Goal: Information Seeking & Learning: Learn about a topic

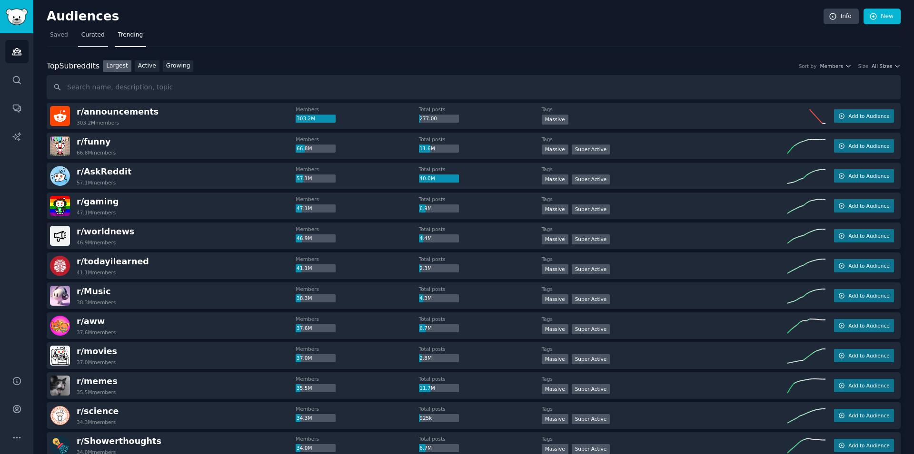
click at [95, 36] on span "Curated" at bounding box center [92, 35] width 23 height 9
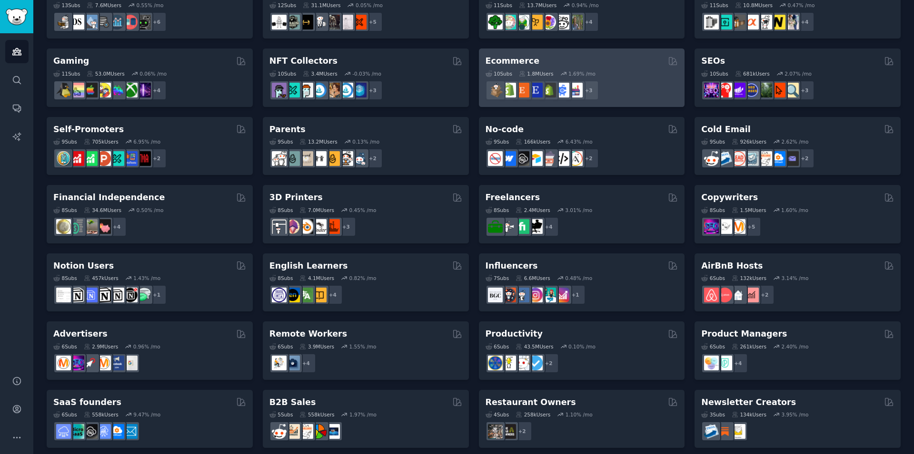
scroll to position [307, 0]
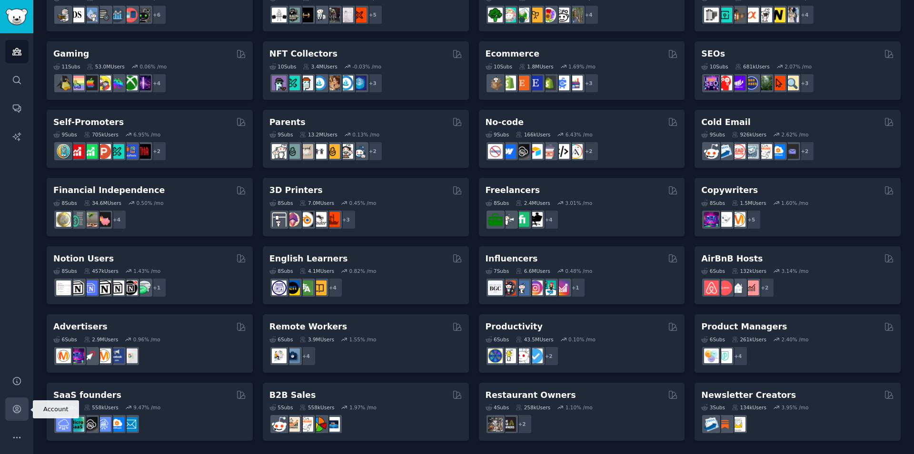
click at [16, 410] on icon "Sidebar" at bounding box center [17, 410] width 8 height 8
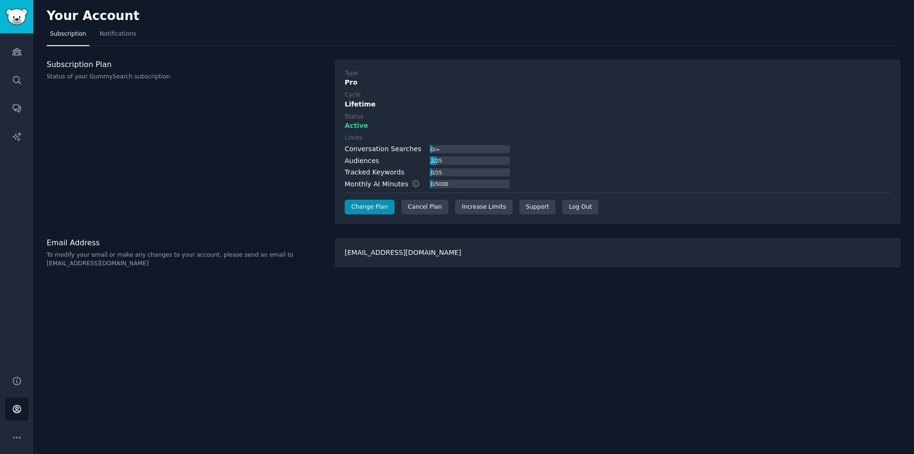
click at [288, 336] on div "Your Account Subscription Notifications Subscription Plan Status of your GummyS…" at bounding box center [473, 227] width 880 height 454
click at [485, 209] on link "Increase Limits" at bounding box center [484, 207] width 58 height 15
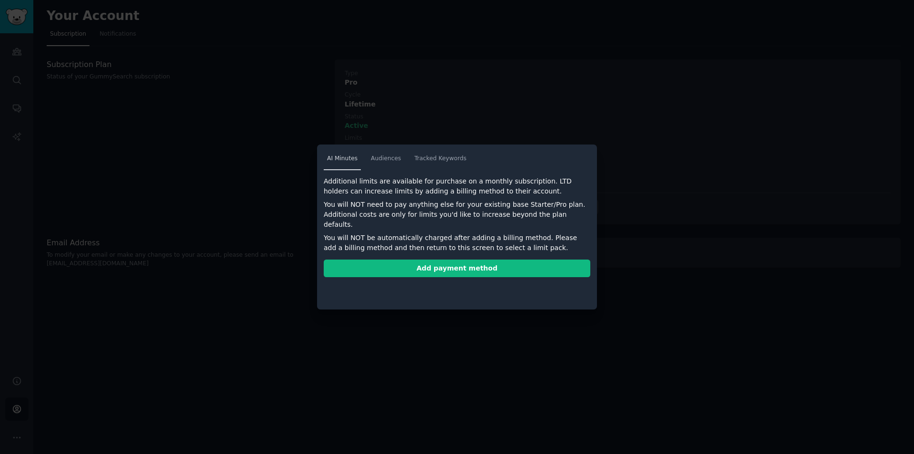
click at [348, 162] on span "AI Minutes" at bounding box center [342, 159] width 30 height 9
click at [389, 166] on link "Audiences" at bounding box center [385, 161] width 37 height 20
click at [445, 164] on link "Tracked Keywords" at bounding box center [440, 161] width 59 height 20
click at [233, 188] on div at bounding box center [457, 227] width 914 height 454
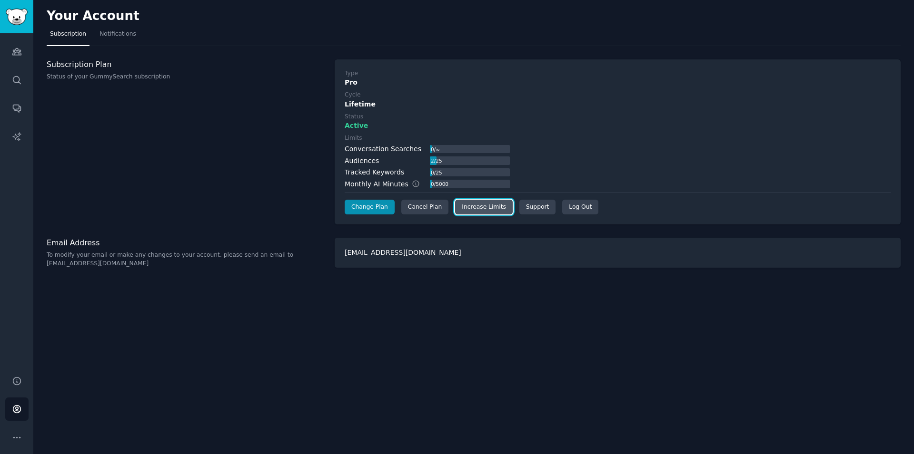
click at [482, 209] on link "Increase Limits" at bounding box center [484, 207] width 58 height 15
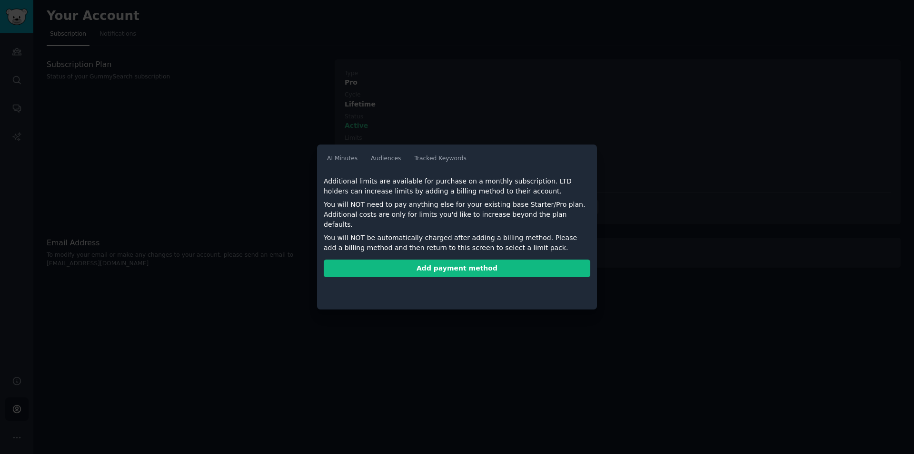
click at [247, 173] on div at bounding box center [457, 227] width 914 height 454
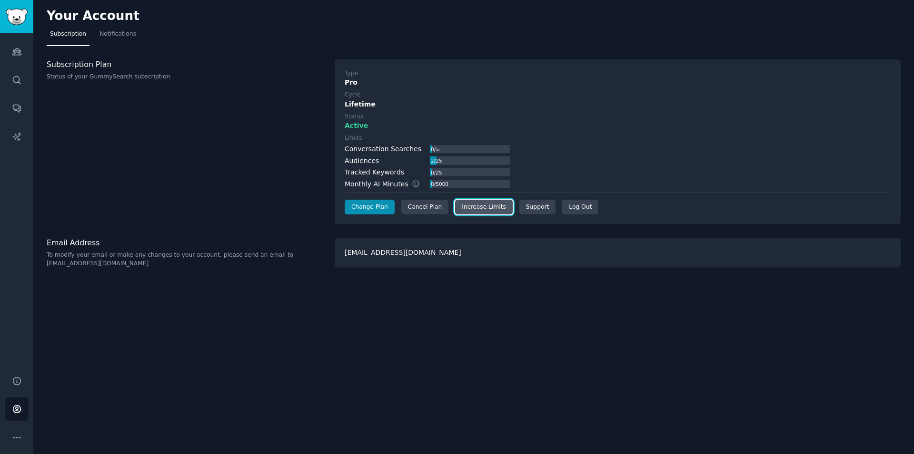
click at [476, 206] on link "Increase Limits" at bounding box center [484, 207] width 58 height 15
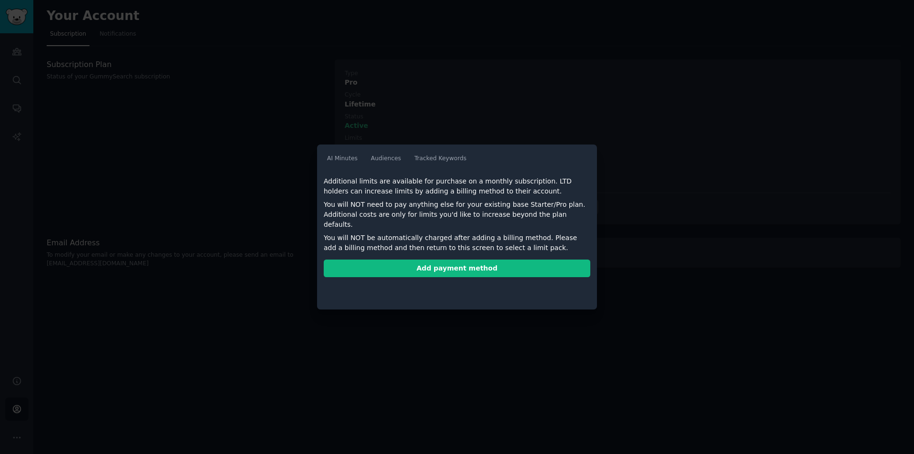
click at [280, 183] on div at bounding box center [457, 227] width 914 height 454
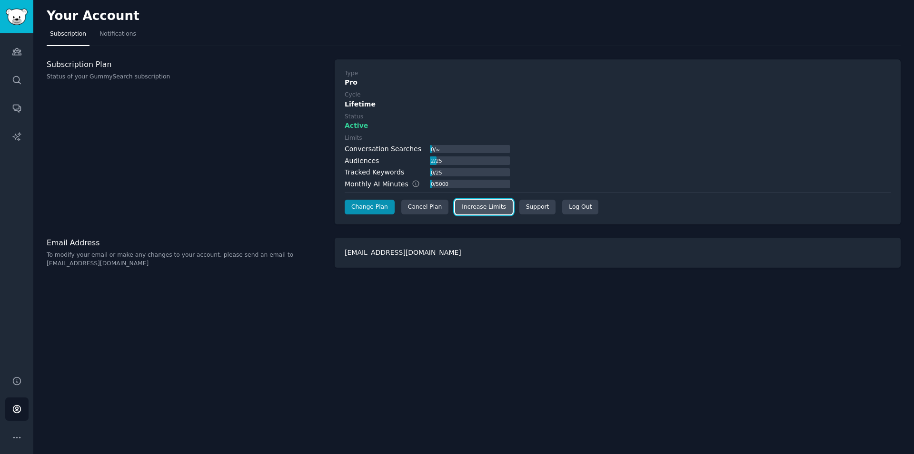
click at [489, 209] on link "Increase Limits" at bounding box center [484, 207] width 58 height 15
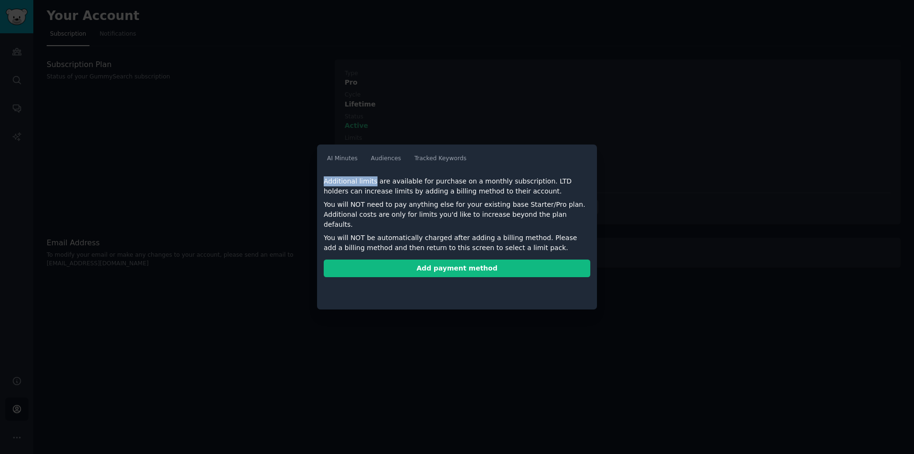
drag, startPoint x: 325, startPoint y: 180, endPoint x: 375, endPoint y: 181, distance: 50.4
click at [375, 181] on div "Additional limits are available for purchase on a monthly subscription. LTD hol…" at bounding box center [457, 187] width 266 height 20
copy div "Additional limits"
click at [267, 201] on div at bounding box center [457, 227] width 914 height 454
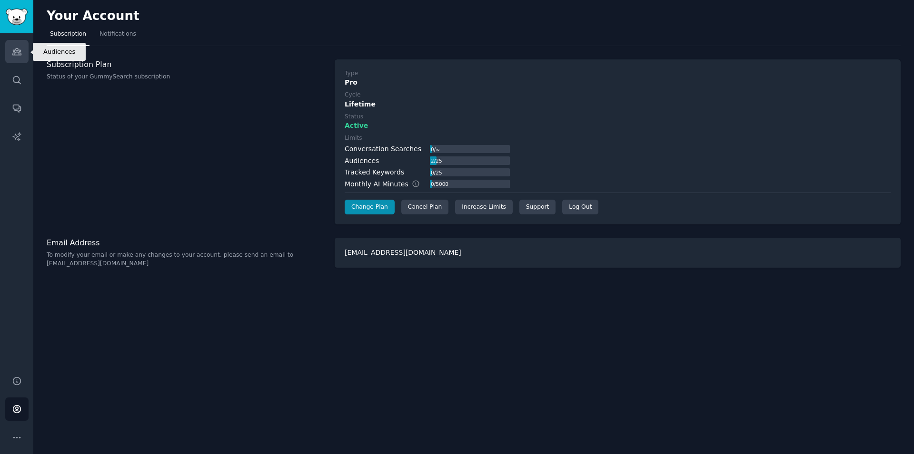
click at [19, 55] on icon "Sidebar" at bounding box center [16, 52] width 9 height 7
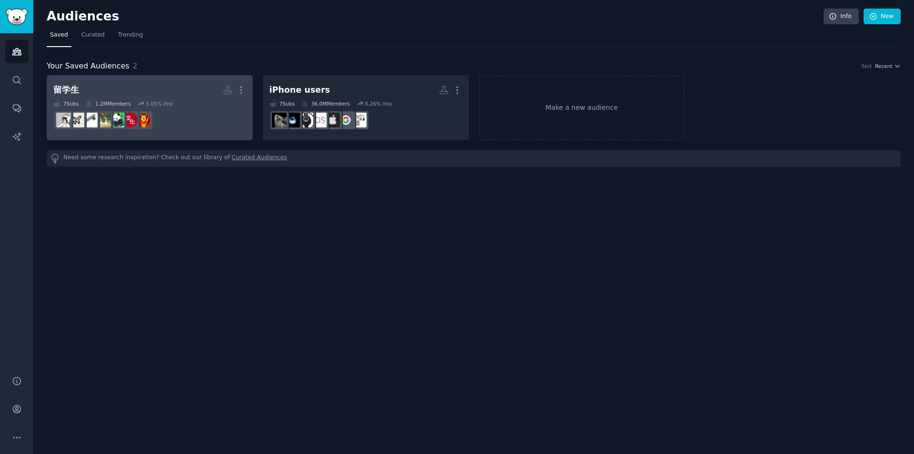
click at [102, 82] on h2 "留学生 More" at bounding box center [149, 90] width 193 height 17
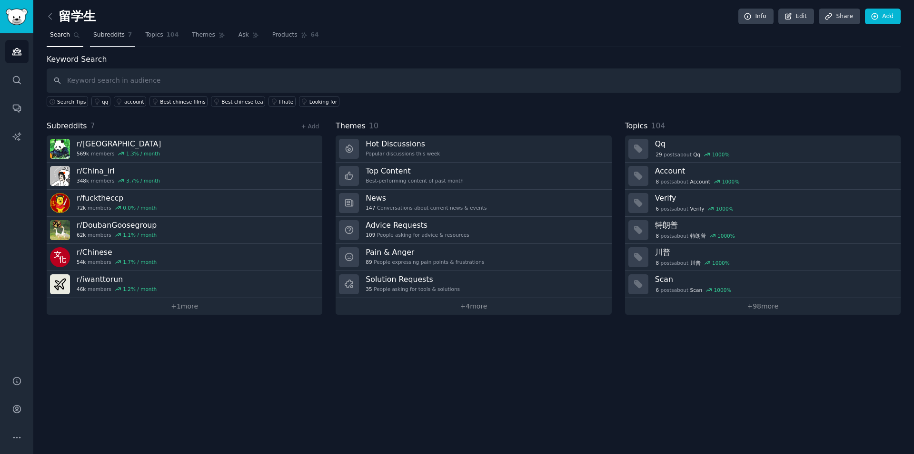
click at [108, 38] on span "Subreddits" at bounding box center [108, 35] width 31 height 9
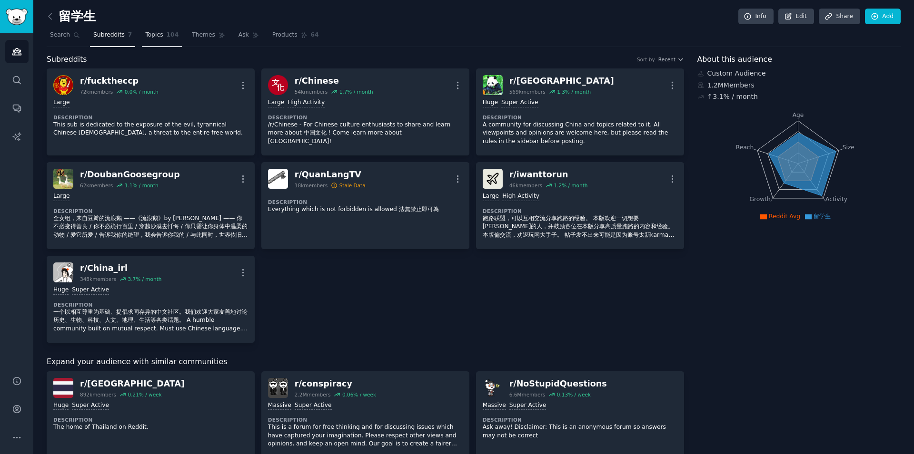
click at [158, 38] on span "Topics" at bounding box center [154, 35] width 18 height 9
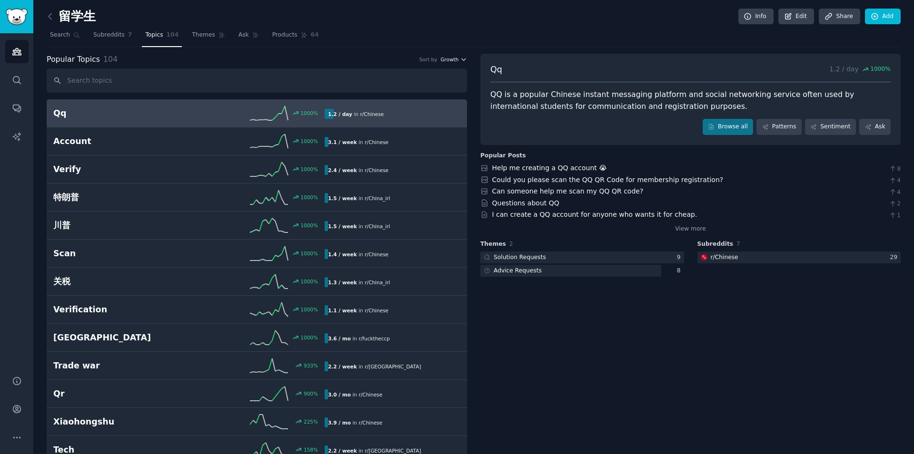
click at [462, 59] on icon "button" at bounding box center [464, 60] width 4 height 2
click at [416, 95] on div "Velocity" at bounding box center [419, 94] width 89 height 17
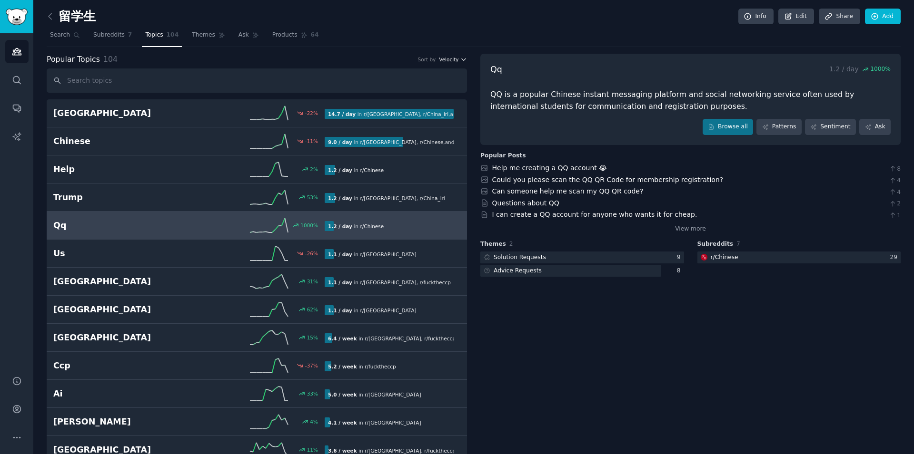
click at [462, 61] on icon "button" at bounding box center [463, 59] width 7 height 7
click at [415, 80] on div "Growth" at bounding box center [419, 77] width 89 height 17
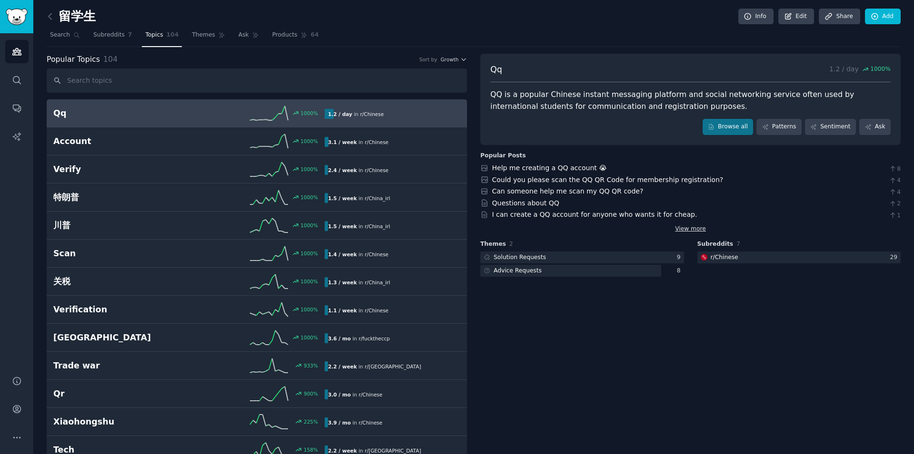
click at [689, 226] on link "View more" at bounding box center [690, 229] width 31 height 9
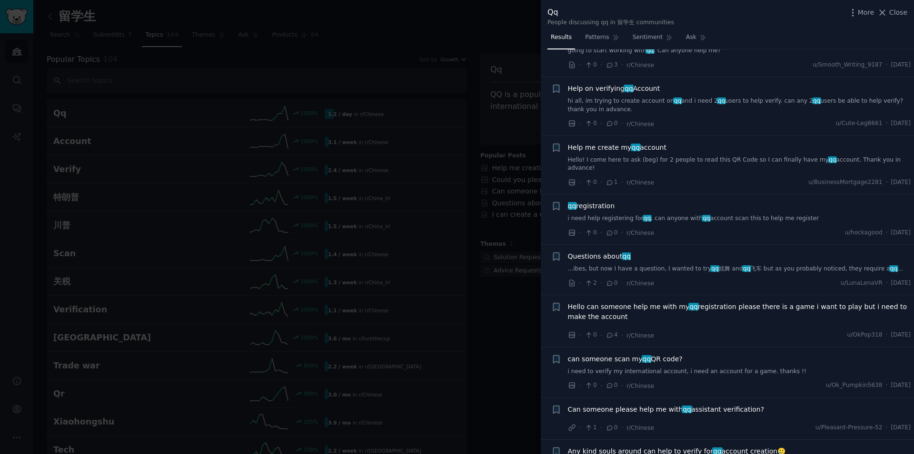
scroll to position [822, 0]
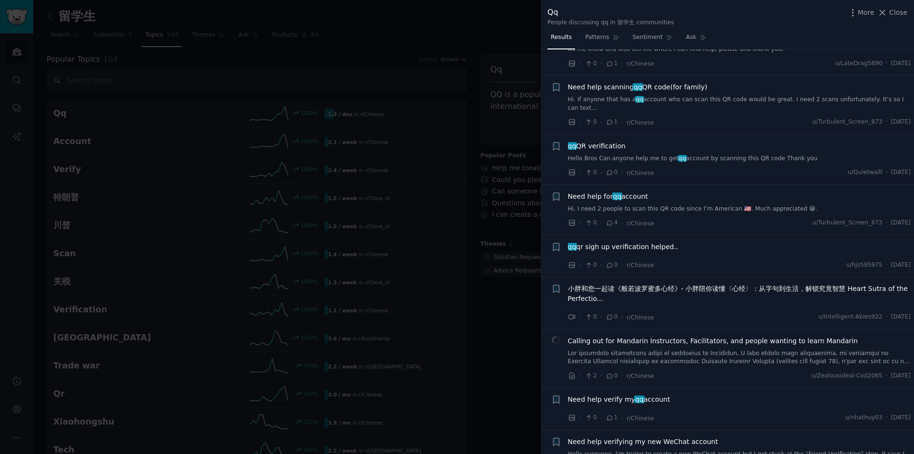
click at [436, 30] on div at bounding box center [457, 227] width 914 height 454
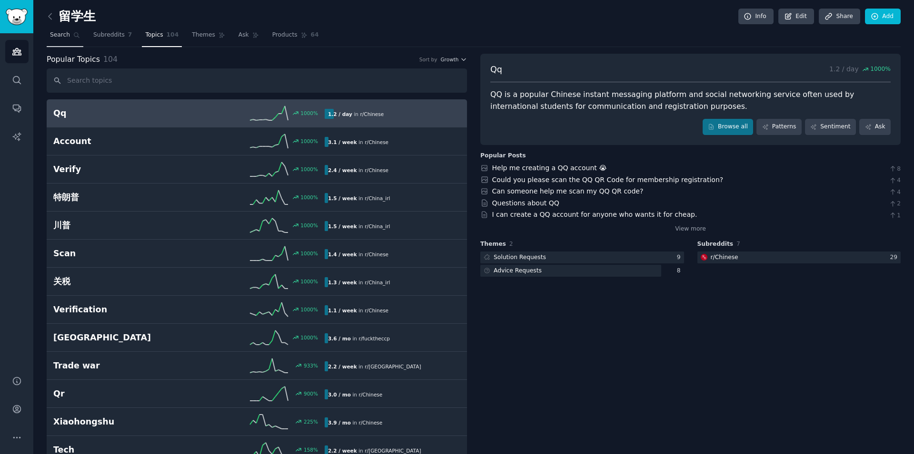
click at [54, 39] on span "Search" at bounding box center [60, 35] width 20 height 9
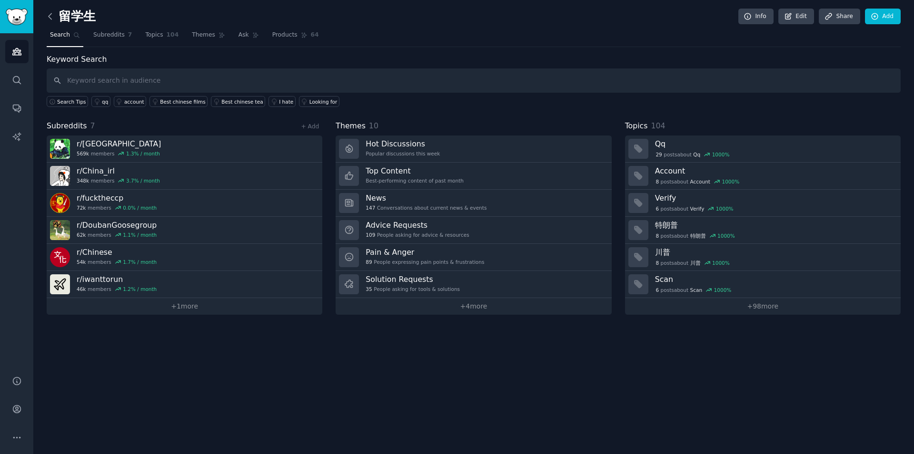
click at [51, 19] on icon at bounding box center [50, 16] width 3 height 6
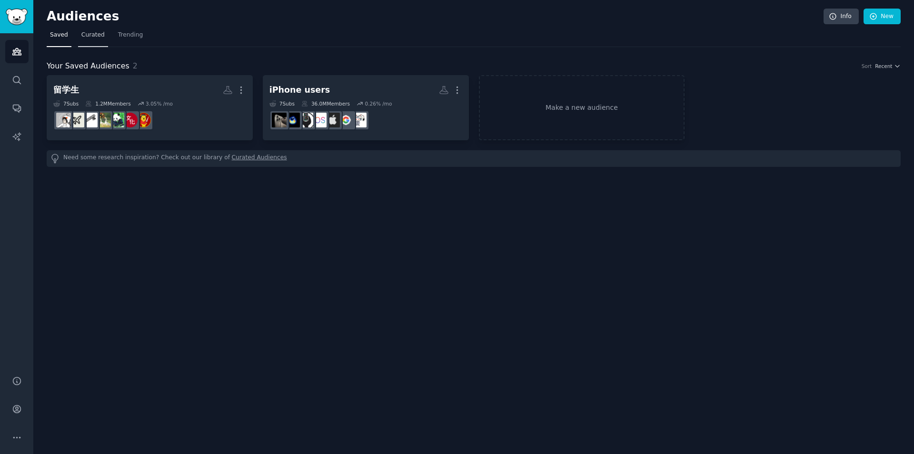
click at [91, 38] on span "Curated" at bounding box center [92, 35] width 23 height 9
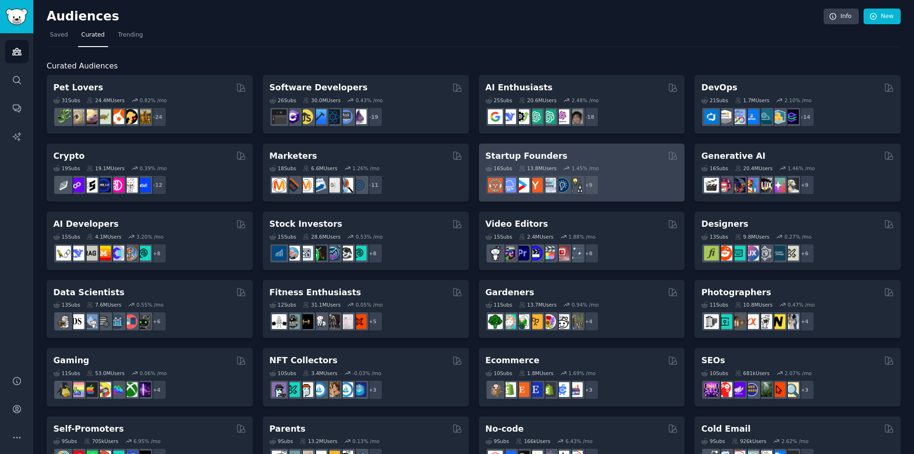
click at [616, 158] on div "Startup Founders" at bounding box center [581, 156] width 193 height 12
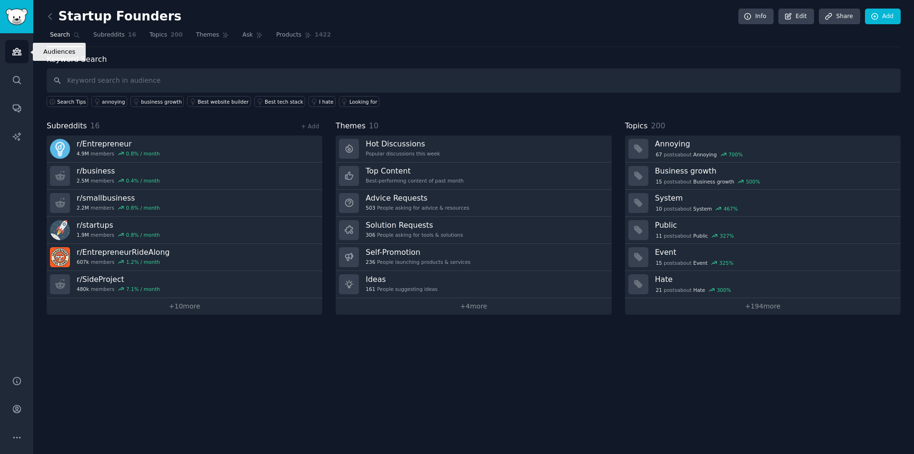
click at [15, 49] on icon "Sidebar" at bounding box center [17, 52] width 10 height 10
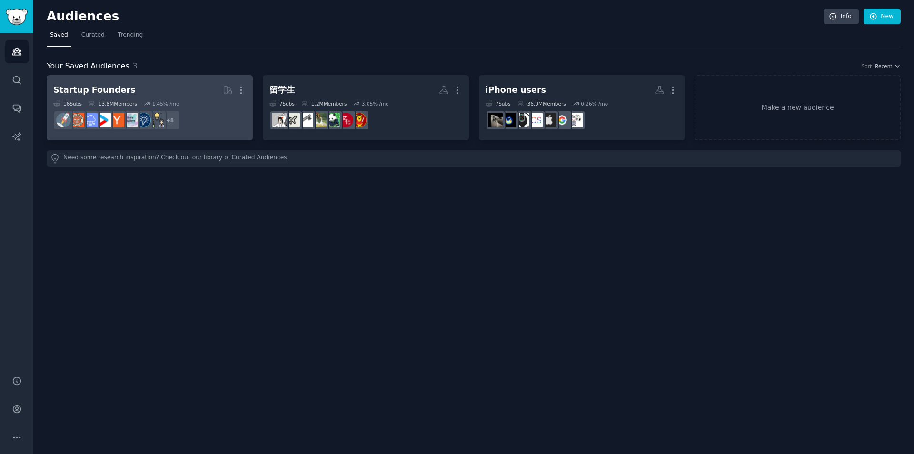
click at [149, 87] on h2 "Startup Founders More" at bounding box center [149, 90] width 193 height 17
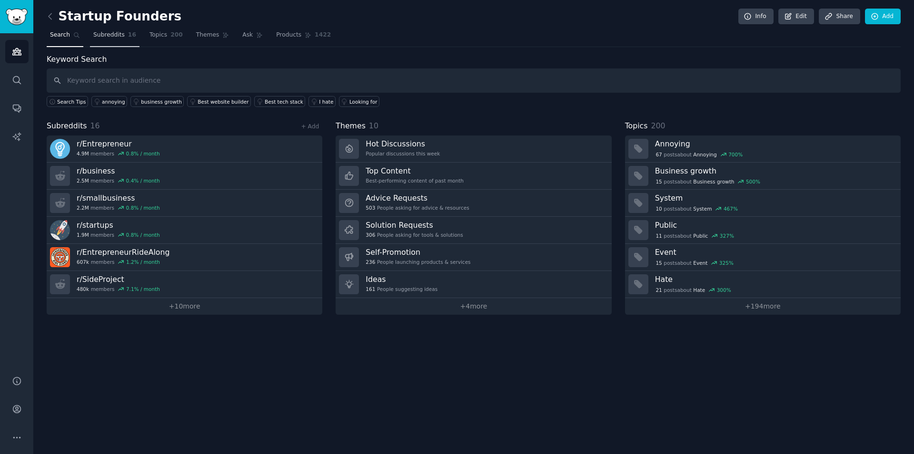
click at [104, 40] on link "Subreddits 16" at bounding box center [114, 38] width 49 height 20
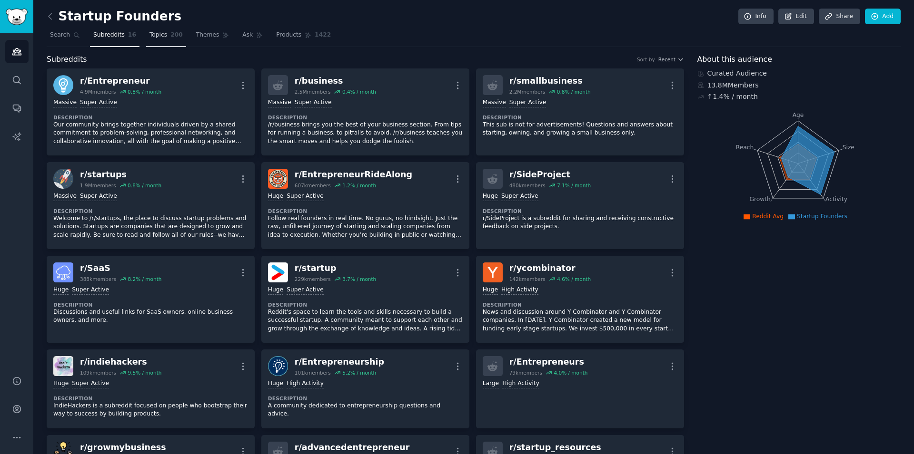
click at [154, 39] on span "Topics" at bounding box center [158, 35] width 18 height 9
